Goal: Find specific page/section: Find specific page/section

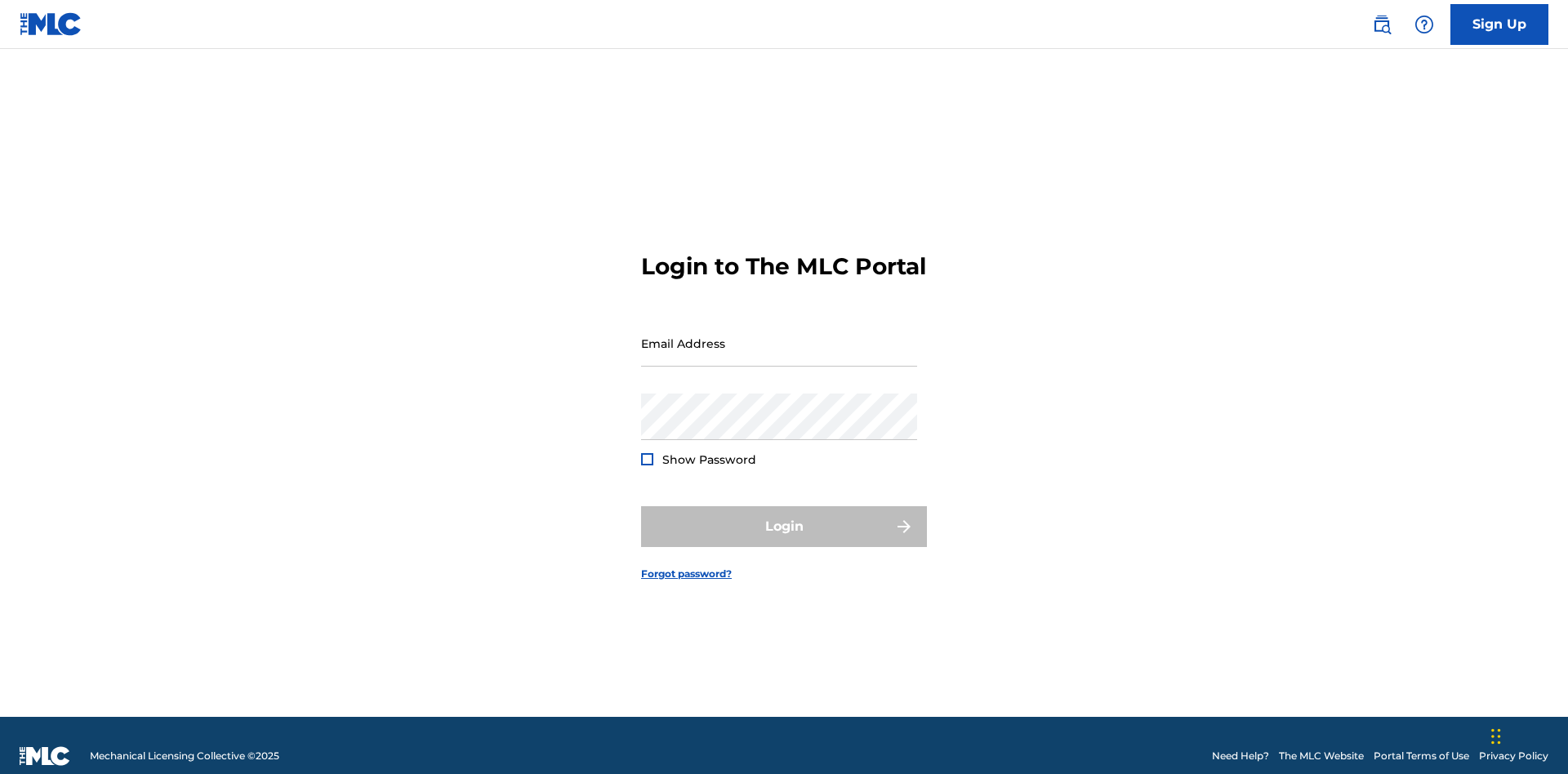
scroll to position [21, 0]
click at [780, 336] on input "Email Address" at bounding box center [779, 343] width 276 height 46
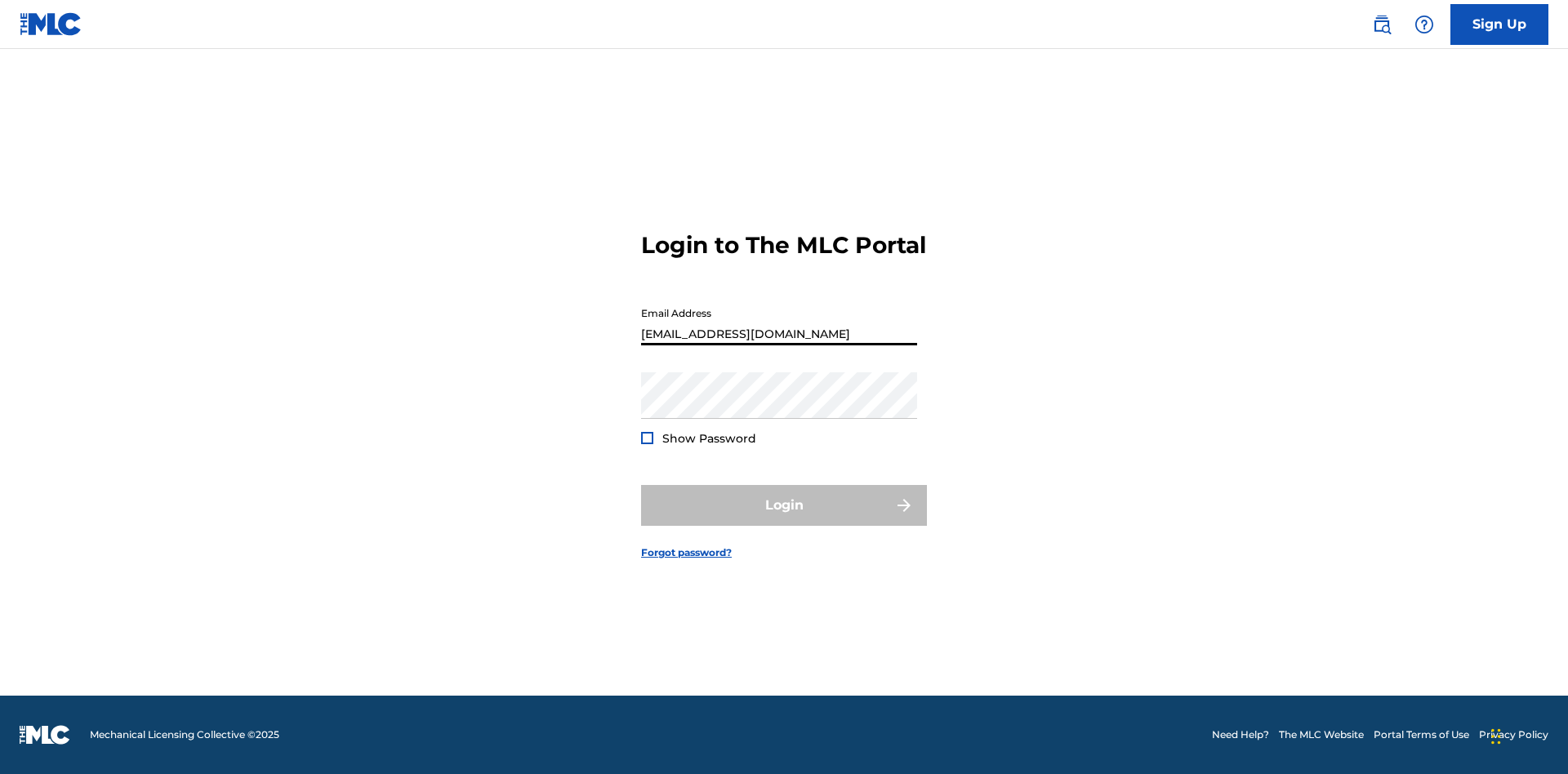
scroll to position [0, 51]
type input "[EMAIL_ADDRESS][DOMAIN_NAME]"
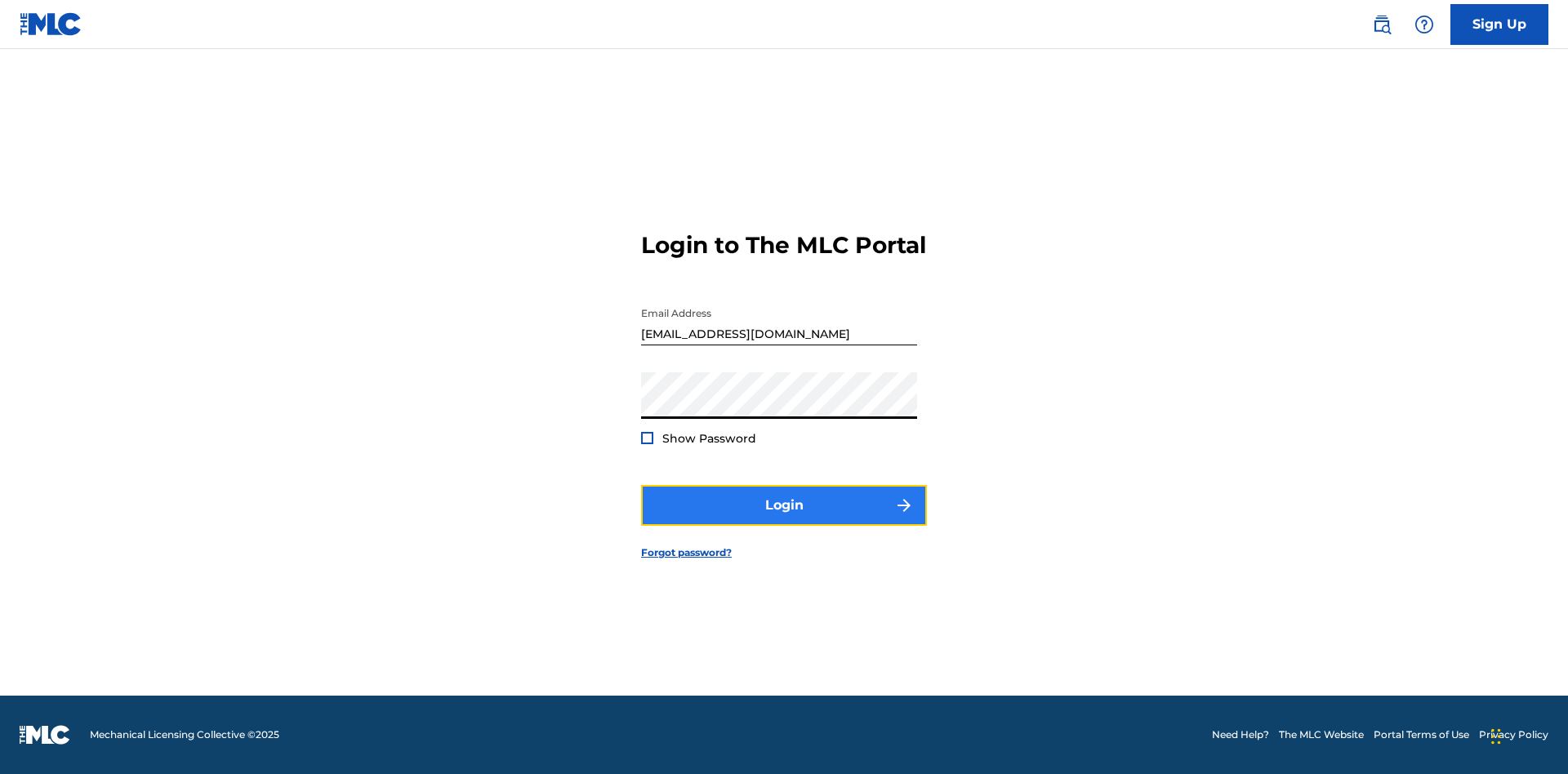
click at [784, 519] on button "Login" at bounding box center [784, 505] width 286 height 41
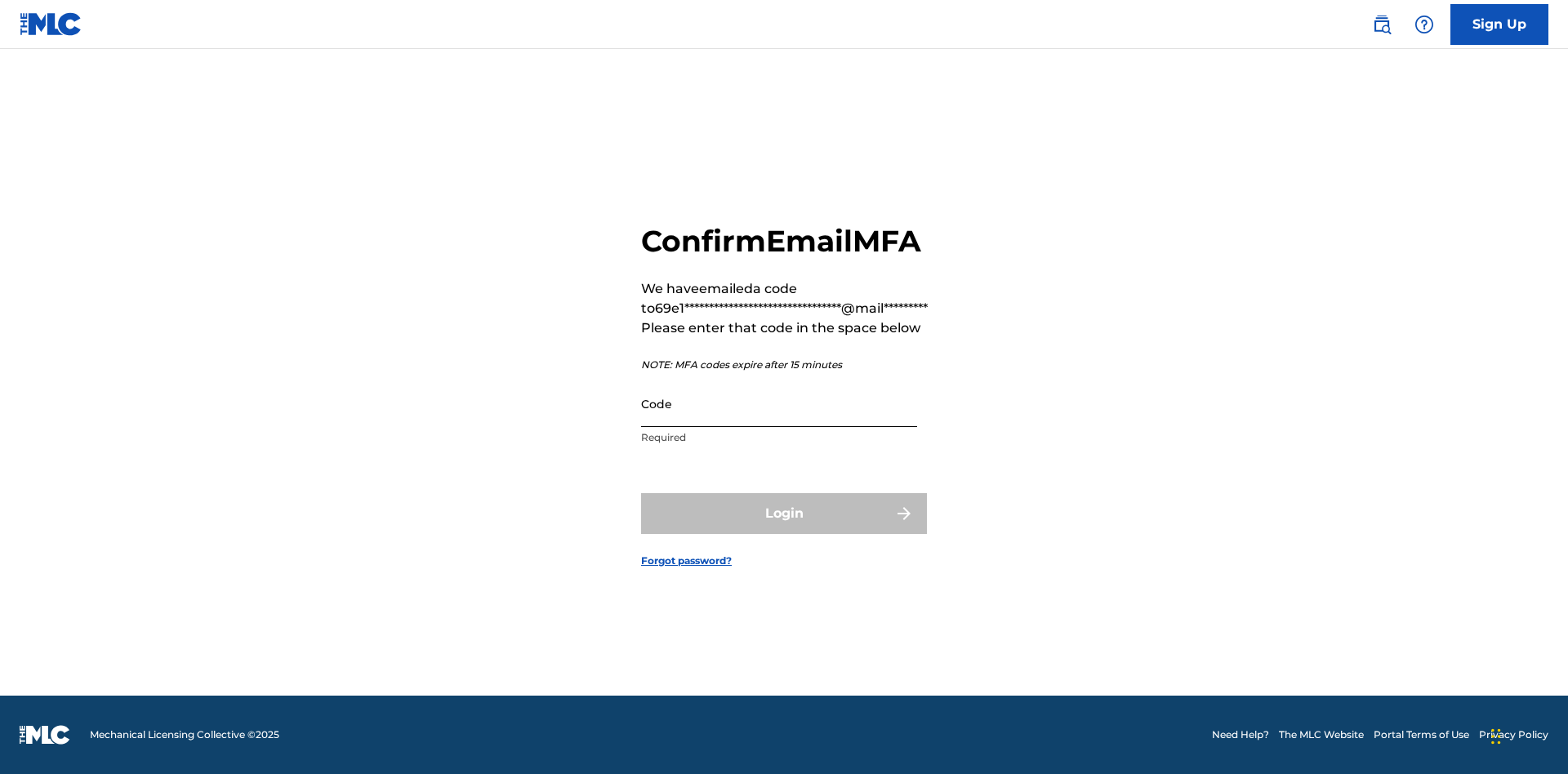
click at [780, 404] on input "Code" at bounding box center [779, 403] width 276 height 46
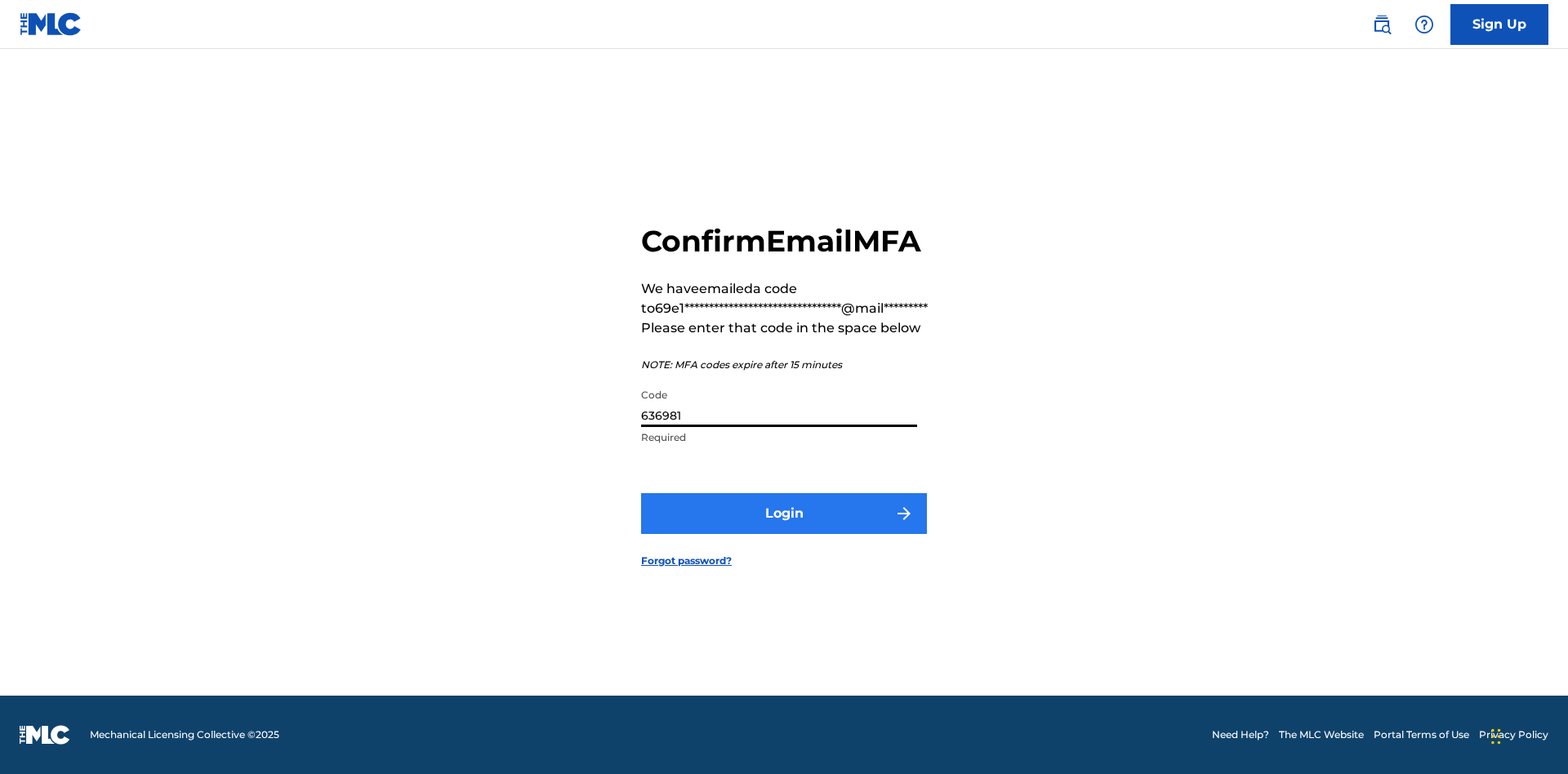
type input "636981"
click at [784, 513] on button "Login" at bounding box center [784, 513] width 286 height 41
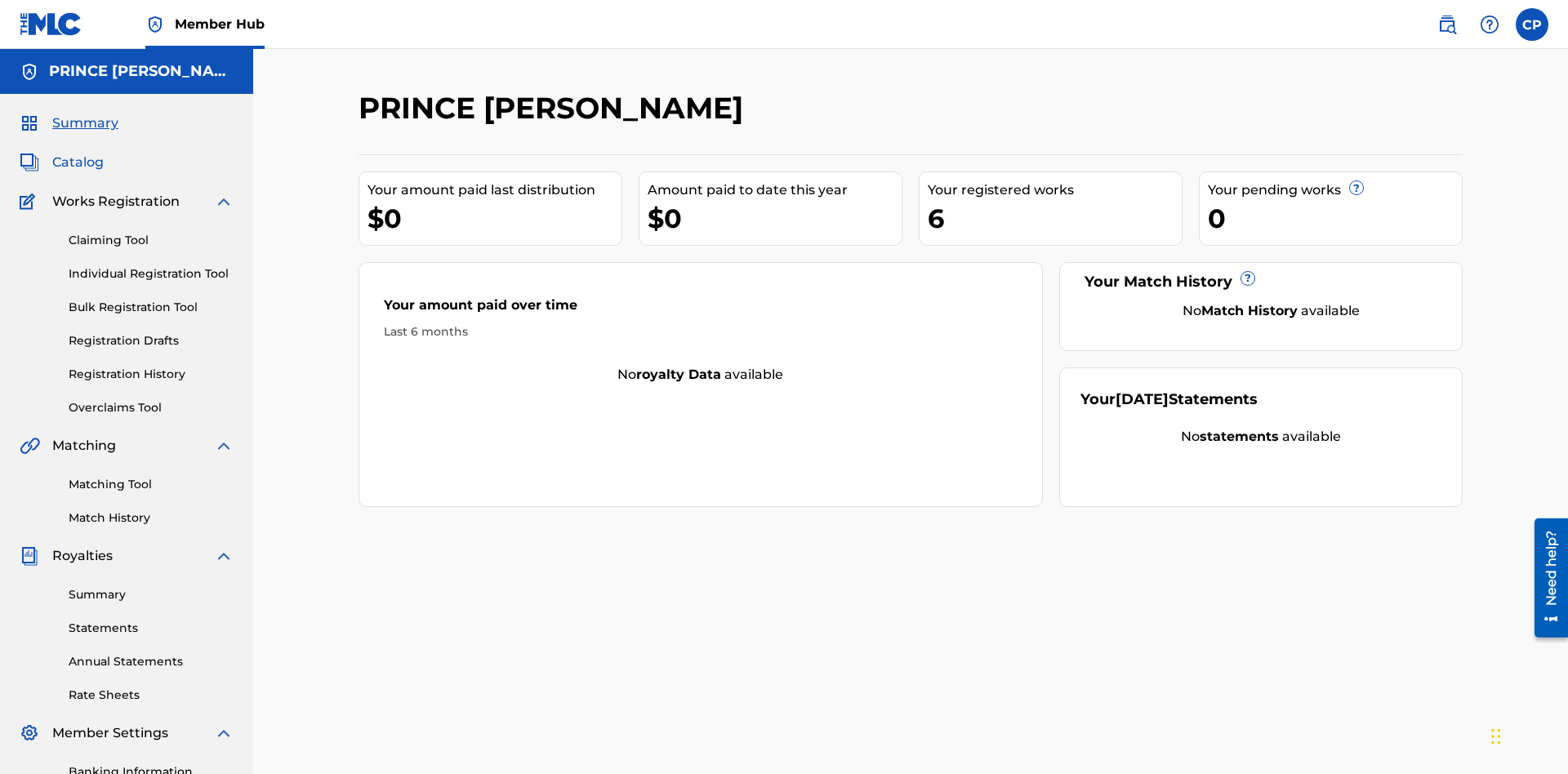
click at [78, 153] on span "Catalog" at bounding box center [78, 162] width 51 height 19
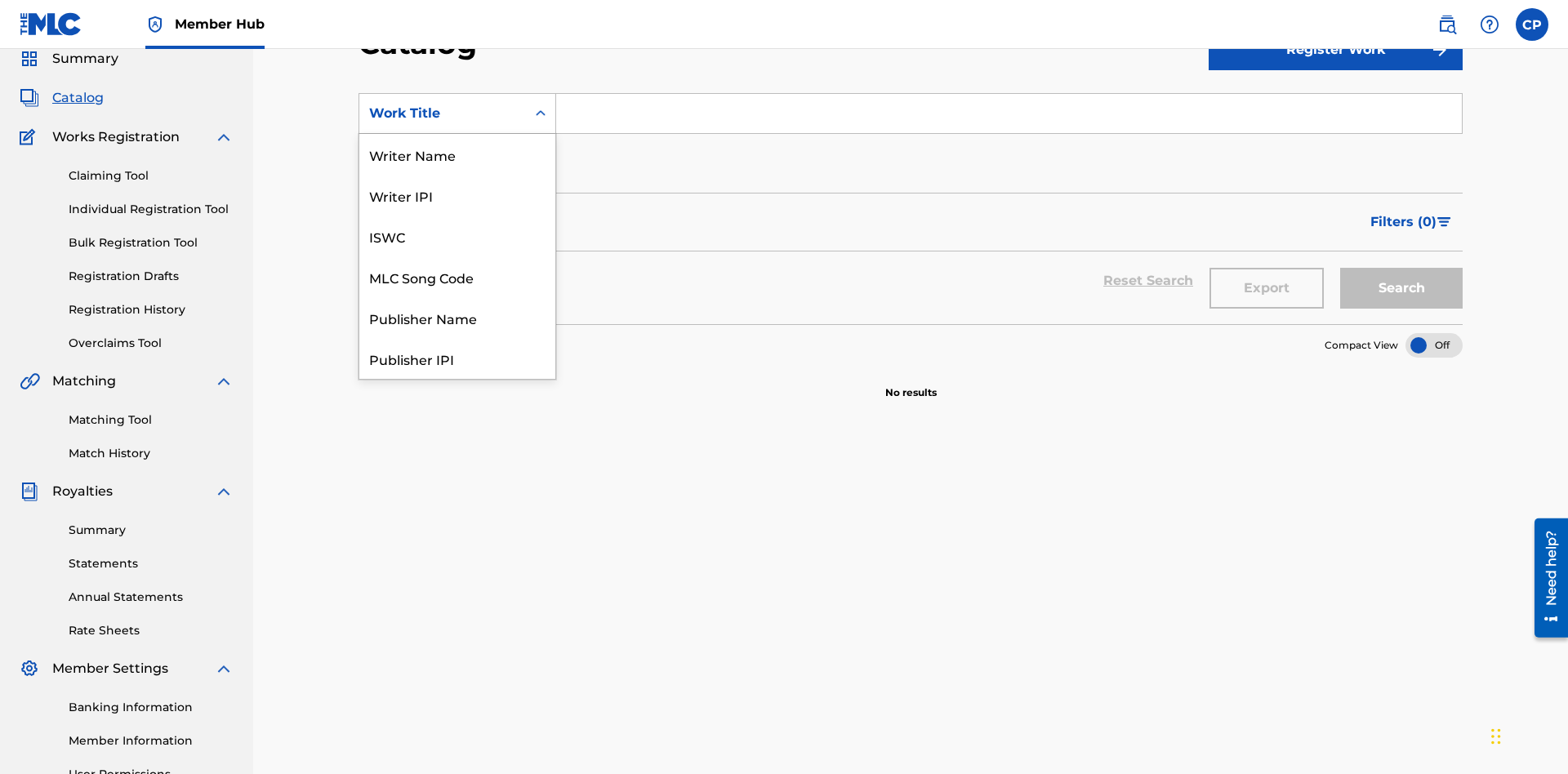
scroll to position [245, 0]
click at [457, 358] on div "Work Title" at bounding box center [457, 358] width 196 height 41
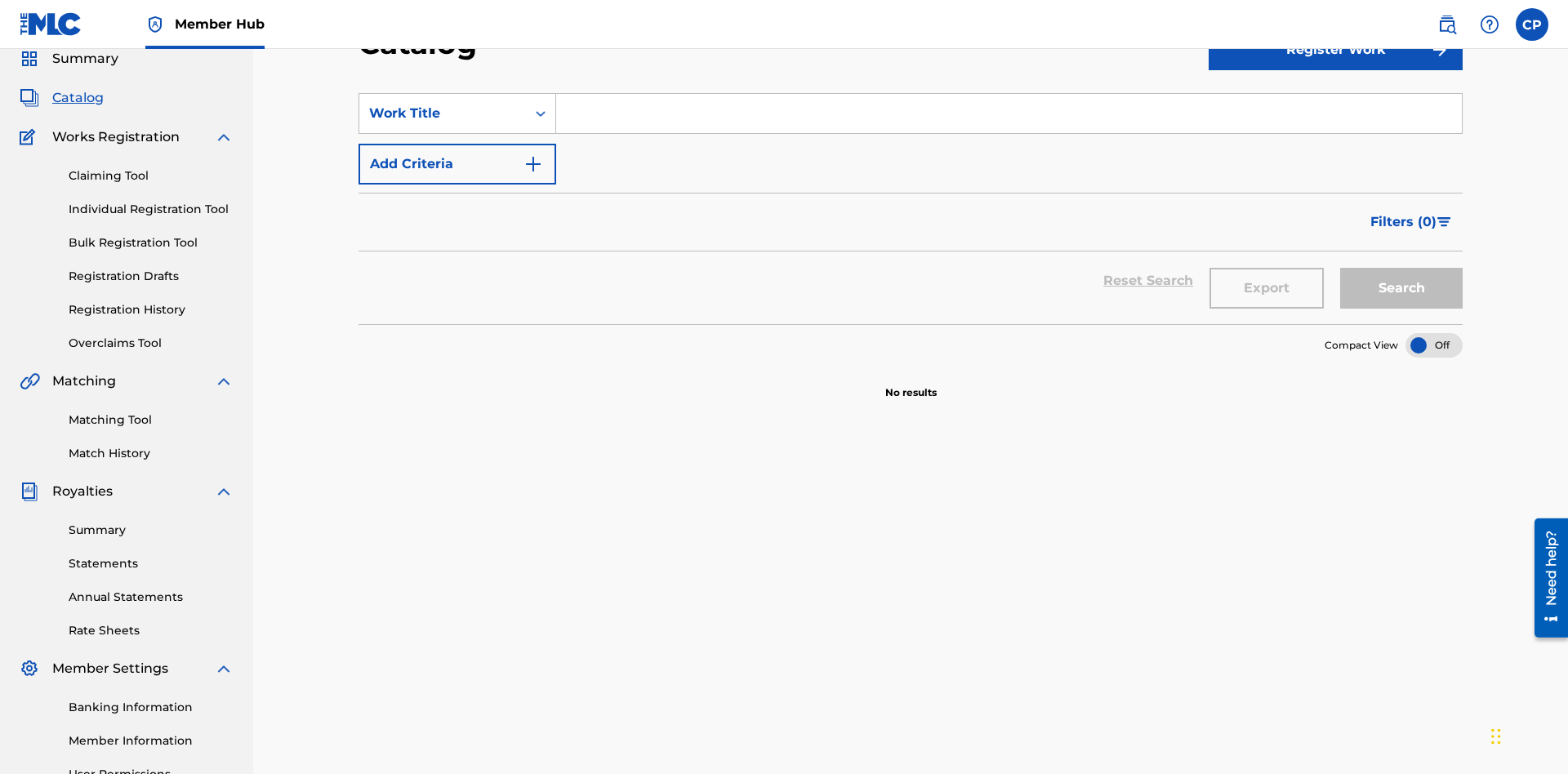
scroll to position [60, 0]
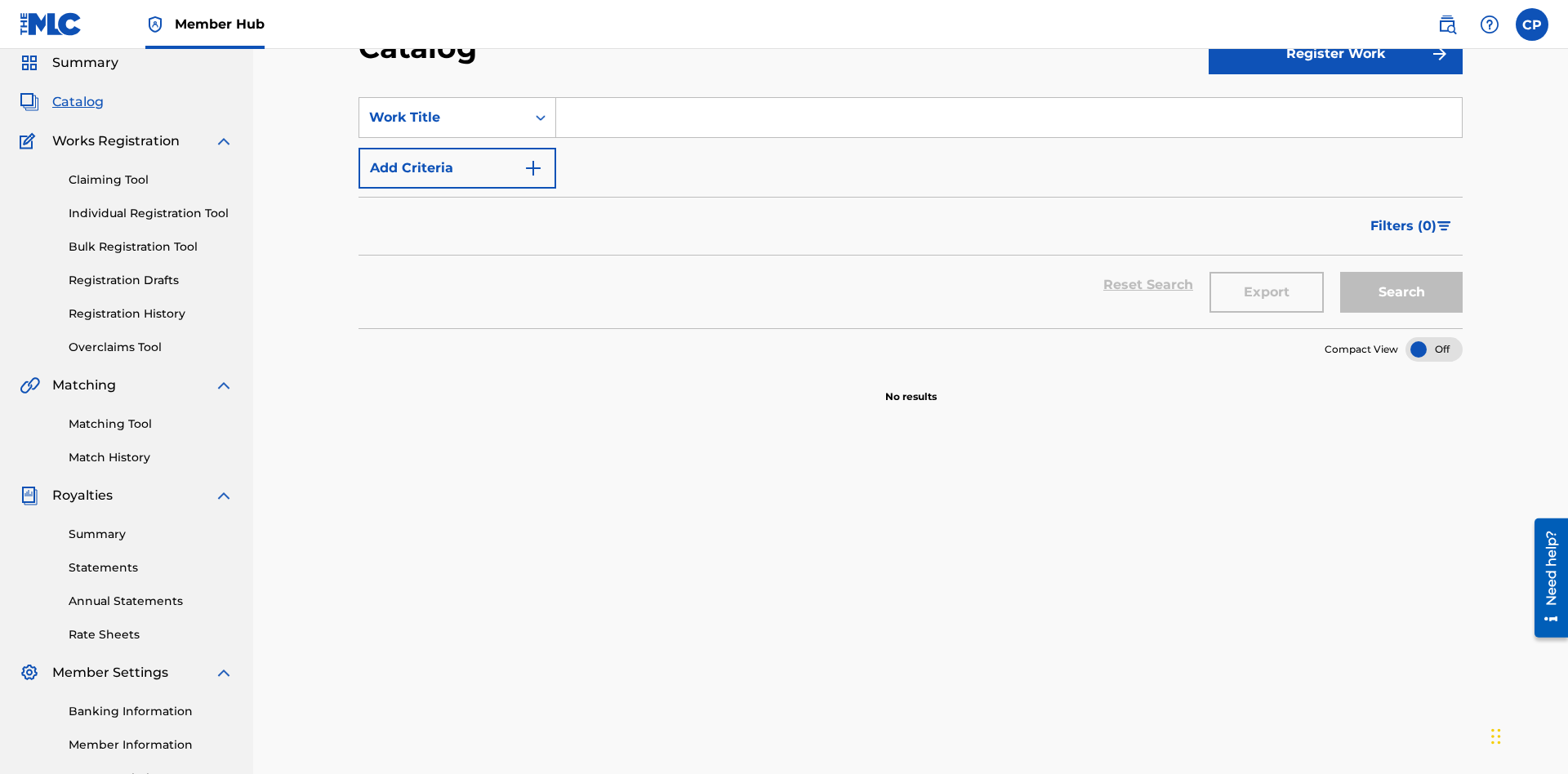
click at [1009, 118] on input "Search Form" at bounding box center [1009, 117] width 906 height 39
type input "HELLO"
click at [1401, 272] on button "Search" at bounding box center [1401, 292] width 122 height 41
